Goal: Navigation & Orientation: Find specific page/section

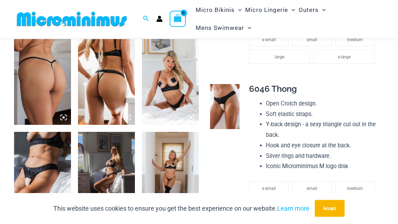
scroll to position [406, 0]
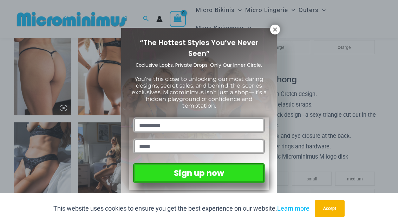
click at [271, 33] on div "“The Hottest Styles You’ve Never Seen” Exclusive Looks. Private Drops. Only Our…" at bounding box center [199, 113] width 156 height 170
click at [270, 36] on div "“The Hottest Styles You’ve Never Seen” Exclusive Looks. Private Drops. Only Our…" at bounding box center [199, 113] width 156 height 170
click at [274, 37] on div "“The Hottest Styles You’ve Never Seen” Exclusive Looks. Private Drops. Only Our…" at bounding box center [199, 113] width 156 height 170
click at [335, 217] on button "Accept" at bounding box center [330, 208] width 30 height 17
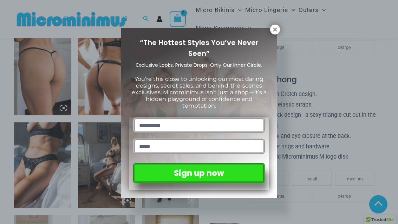
click at [269, 33] on div "“The Hottest Styles You’ve Never Seen” Exclusive Looks. Private Drops. Only Our…" at bounding box center [199, 113] width 156 height 170
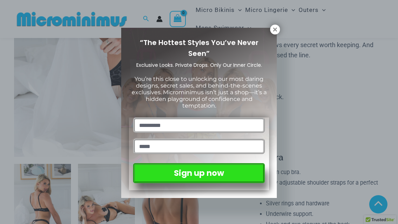
click at [276, 30] on icon at bounding box center [275, 29] width 6 height 6
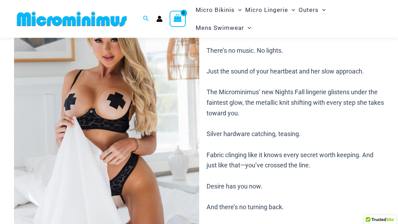
scroll to position [0, 0]
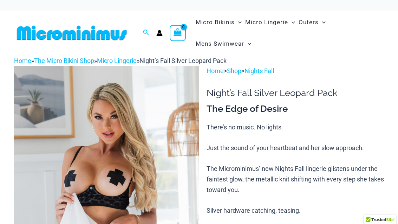
click at [116, 37] on img at bounding box center [72, 33] width 116 height 16
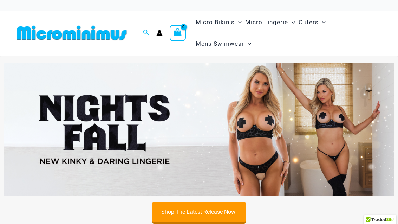
click at [117, 40] on img at bounding box center [72, 33] width 116 height 16
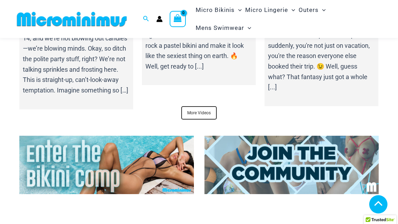
scroll to position [2333, 0]
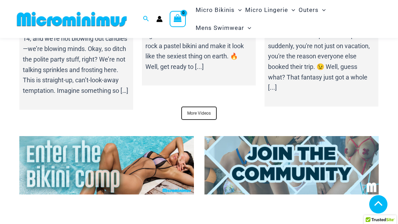
click at [164, 136] on img at bounding box center [106, 165] width 175 height 58
